Goal: Task Accomplishment & Management: Use online tool/utility

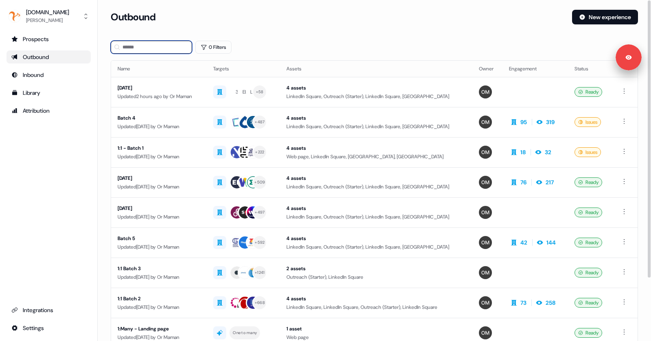
click at [149, 50] on input at bounding box center [151, 47] width 81 height 13
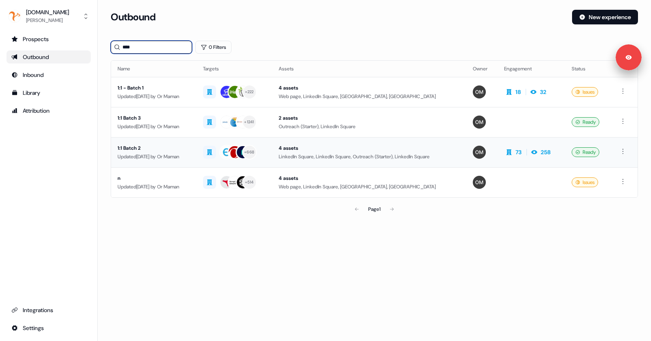
type input "****"
click at [187, 149] on div "1:1 Batch 2" at bounding box center [154, 148] width 72 height 8
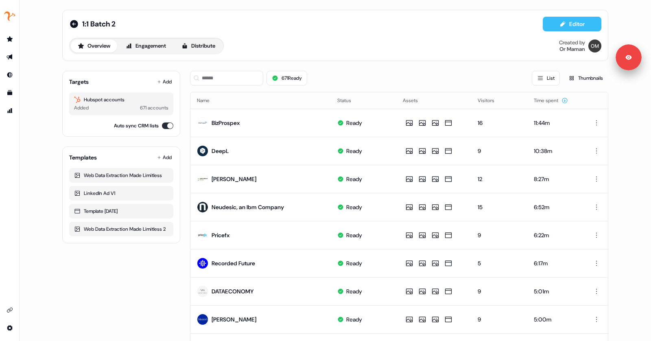
click at [564, 23] on icon at bounding box center [563, 24] width 7 height 7
